Goal: Task Accomplishment & Management: Complete application form

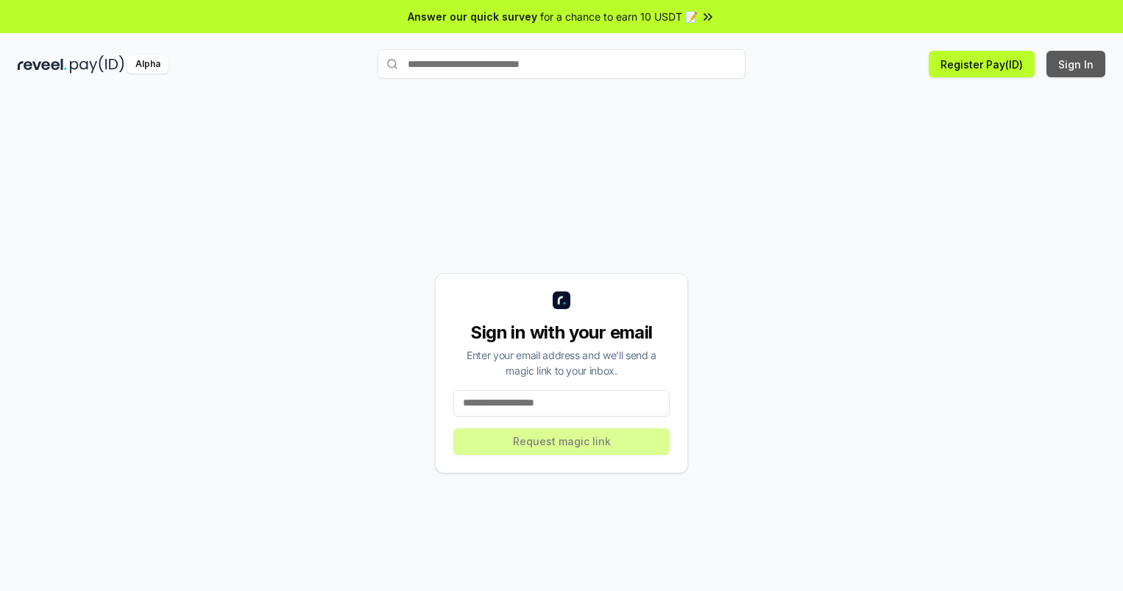
click at [1077, 64] on button "Sign In" at bounding box center [1076, 64] width 59 height 27
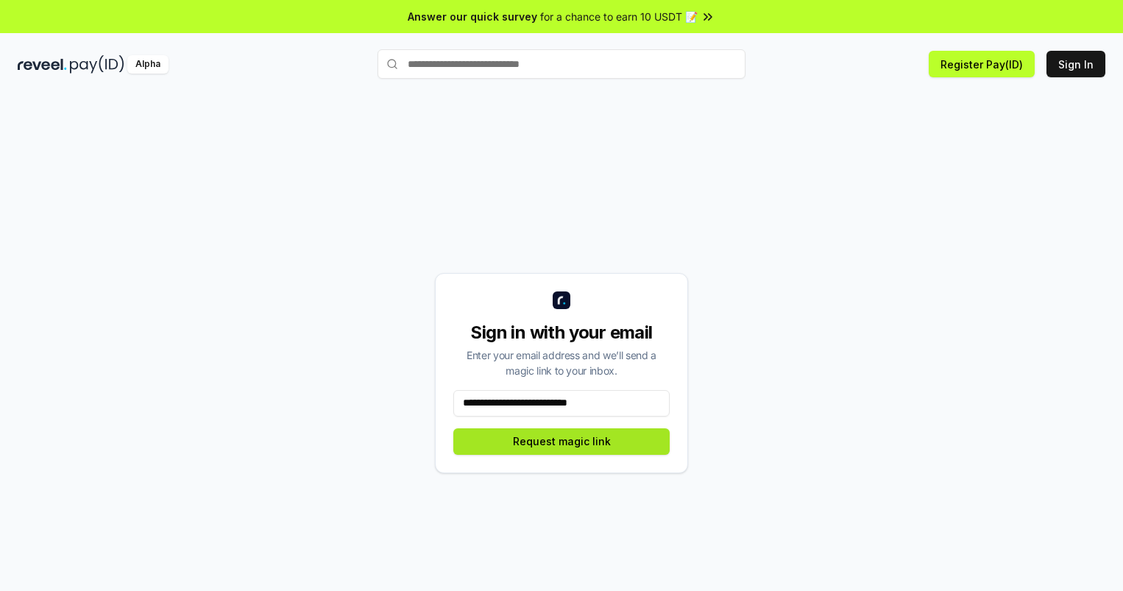
type input "**********"
click at [562, 441] on button "Request magic link" at bounding box center [562, 441] width 216 height 27
